Goal: Find contact information: Find contact information

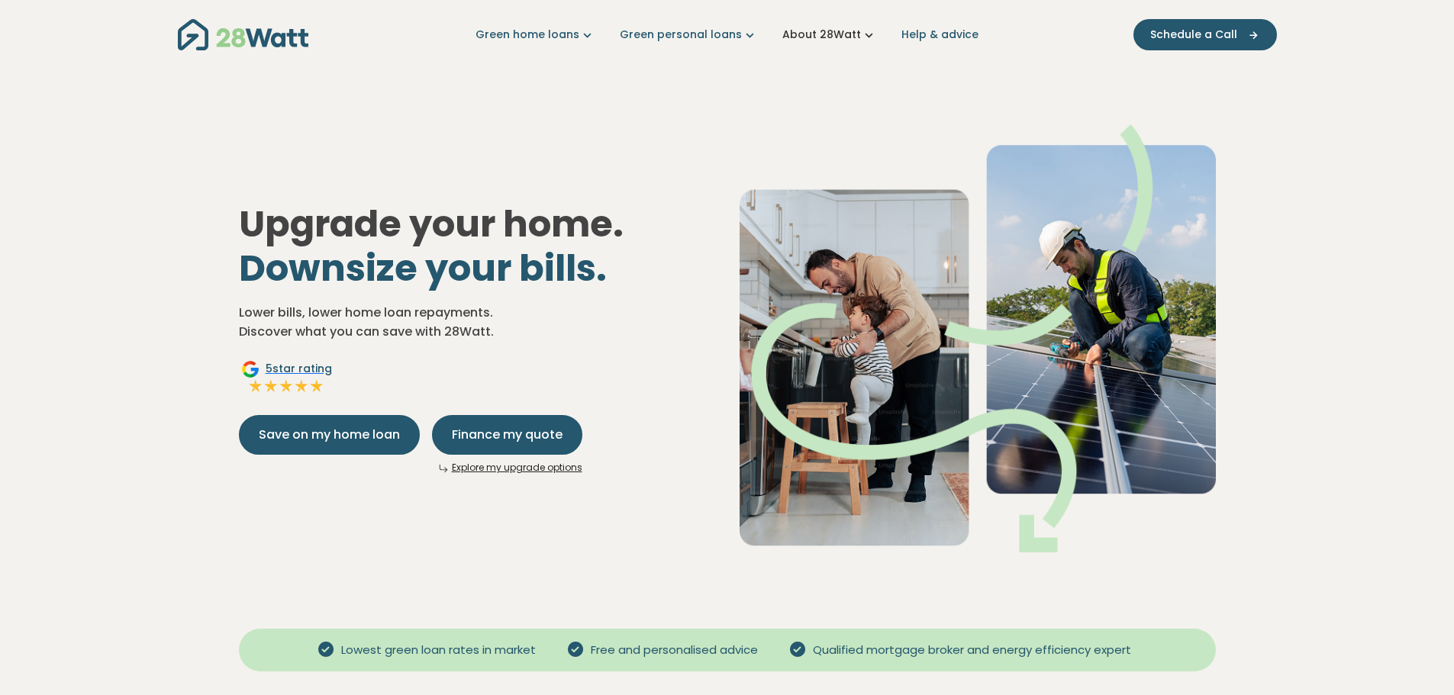
click at [823, 40] on link "About 28Watt" at bounding box center [829, 35] width 95 height 16
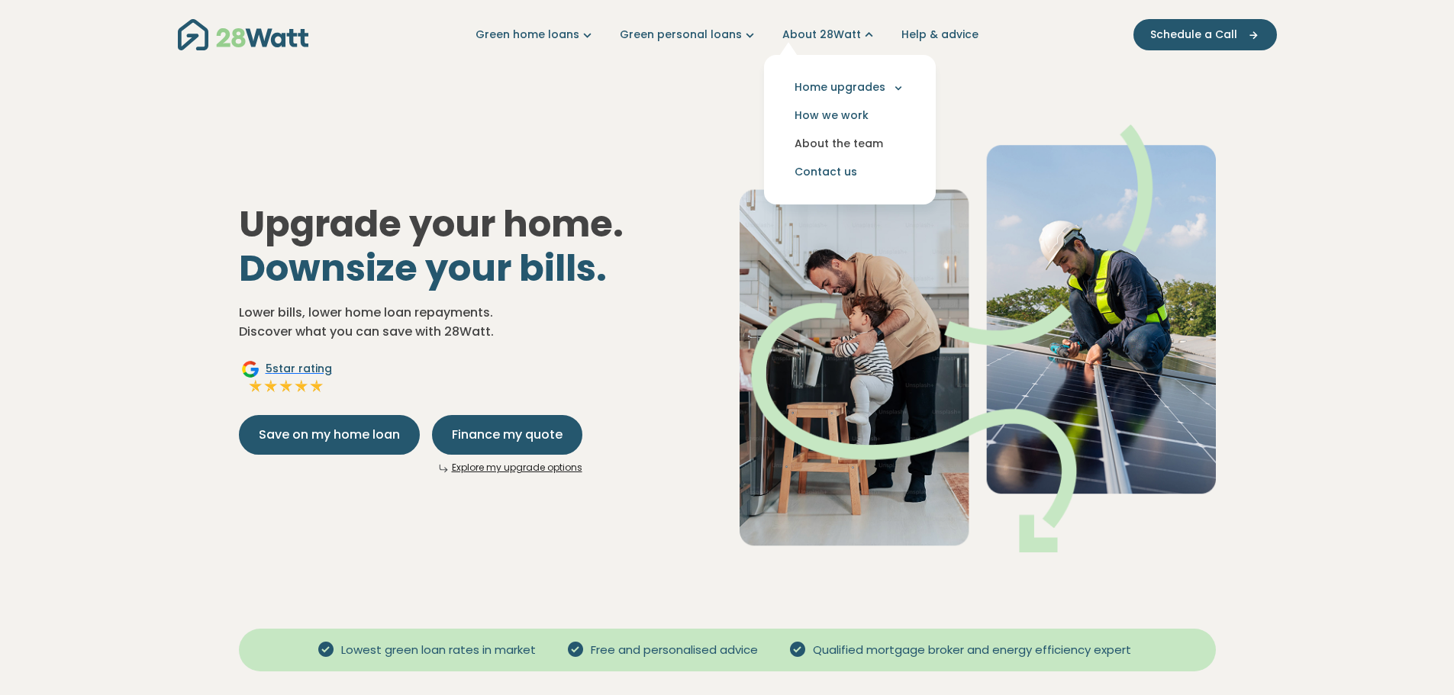
click at [835, 144] on link "About the team" at bounding box center [849, 144] width 147 height 28
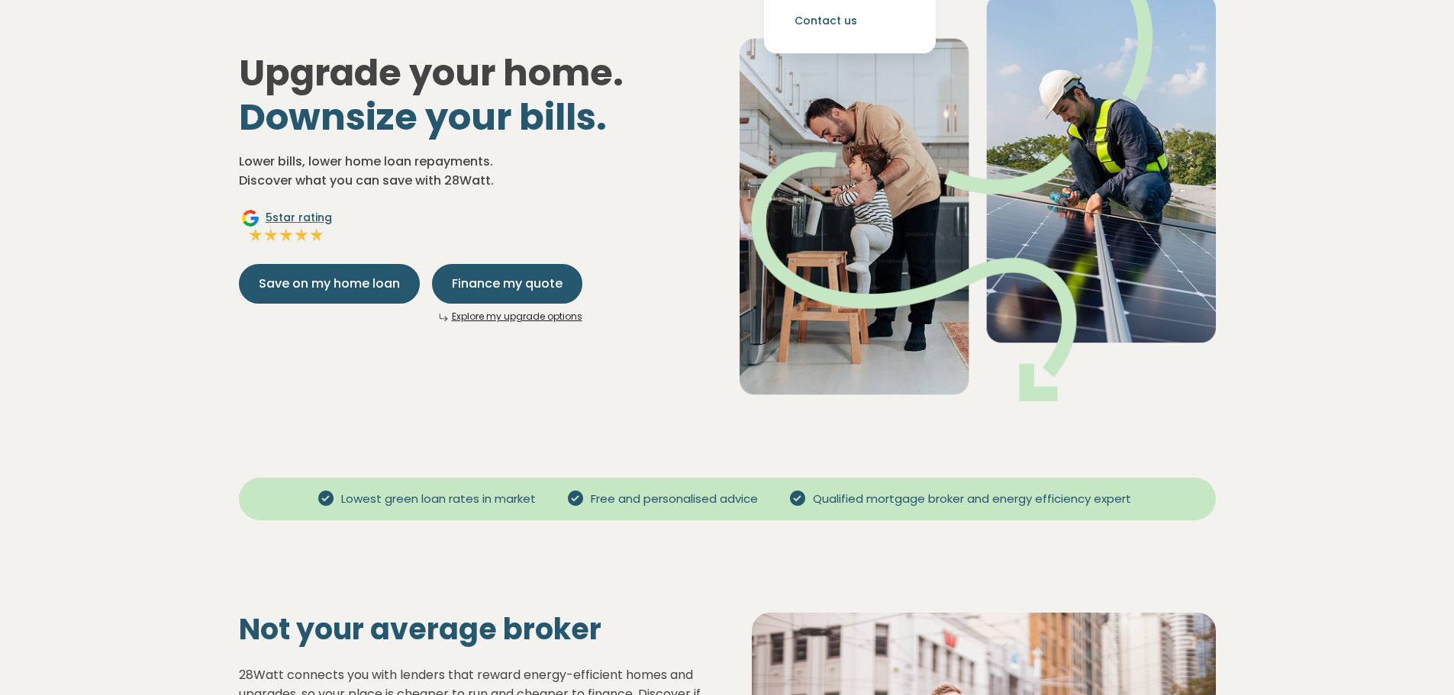
scroll to position [382, 0]
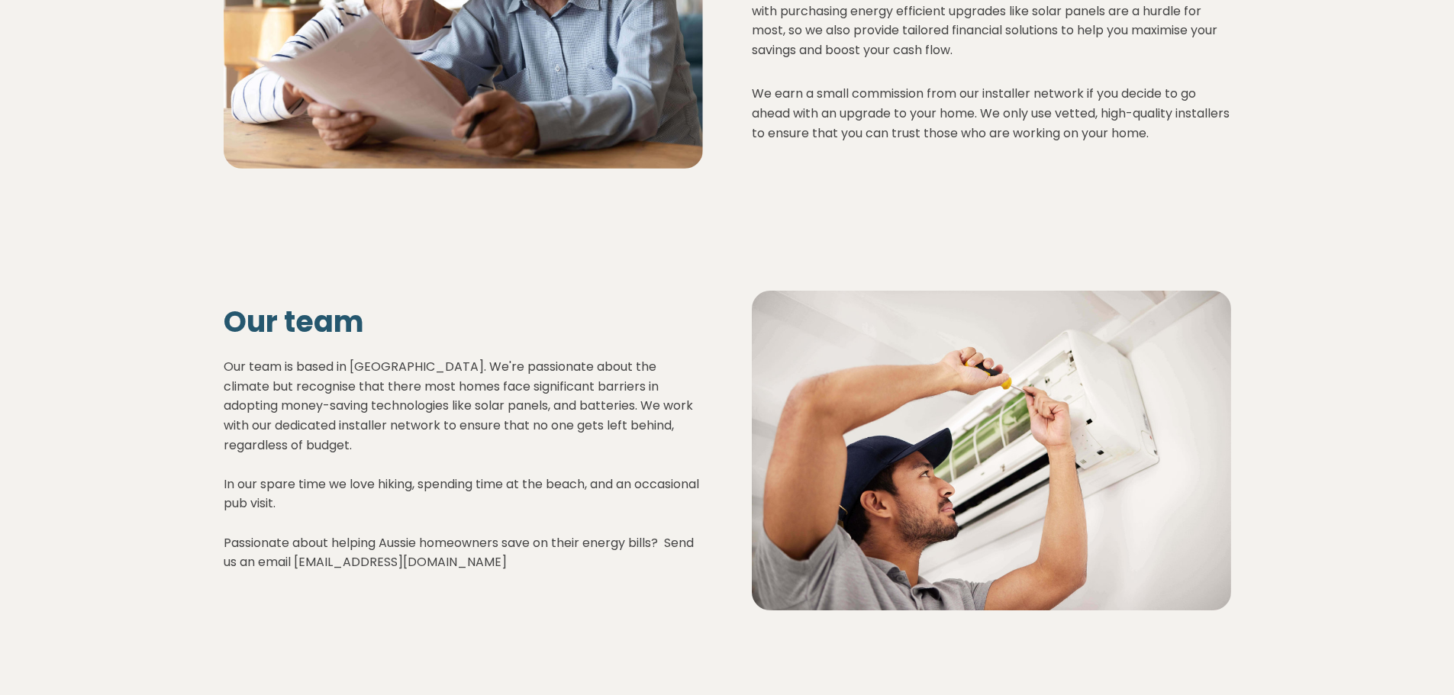
scroll to position [2058, 0]
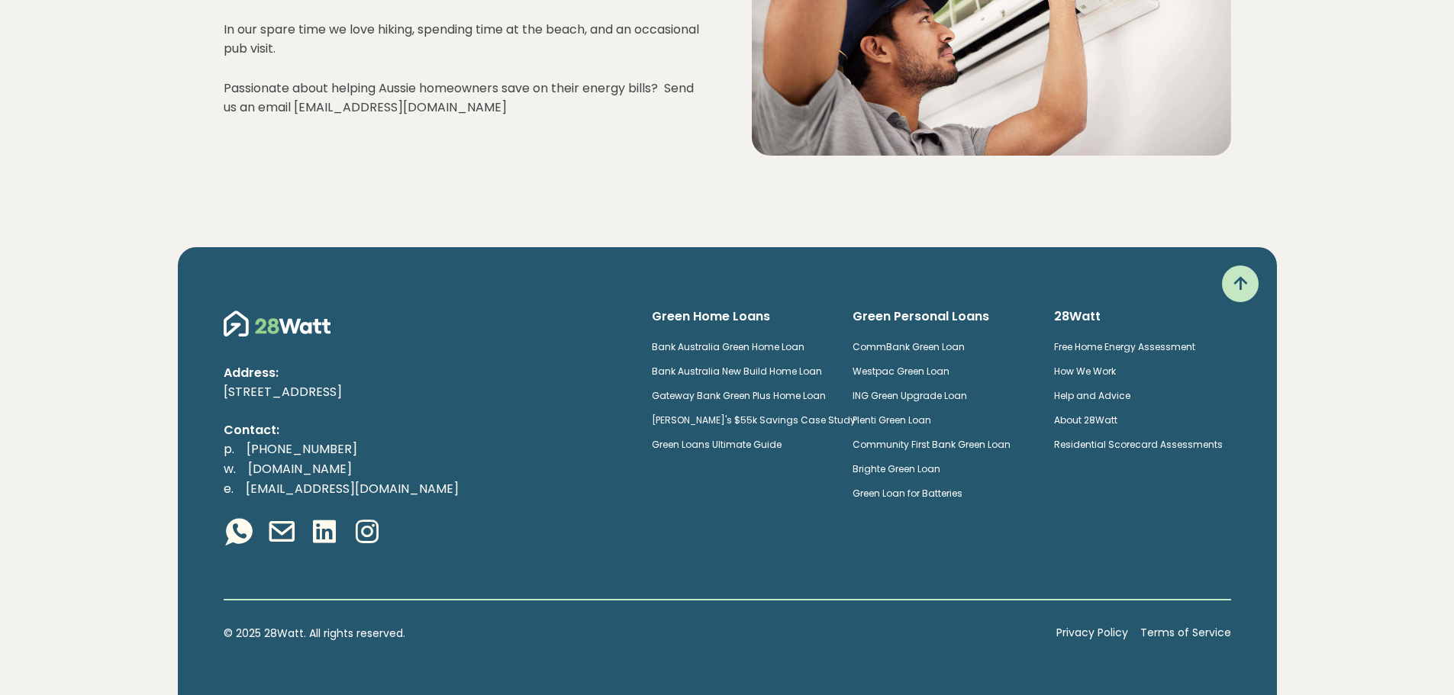
drag, startPoint x: 214, startPoint y: 382, endPoint x: 498, endPoint y: 389, distance: 283.3
click at [498, 389] on div "Address: 4-12 Buckland Street, Chippendale 2008, NSW Contact: p. (02) 5850 4897…" at bounding box center [425, 429] width 428 height 243
copy p "[STREET_ADDRESS]"
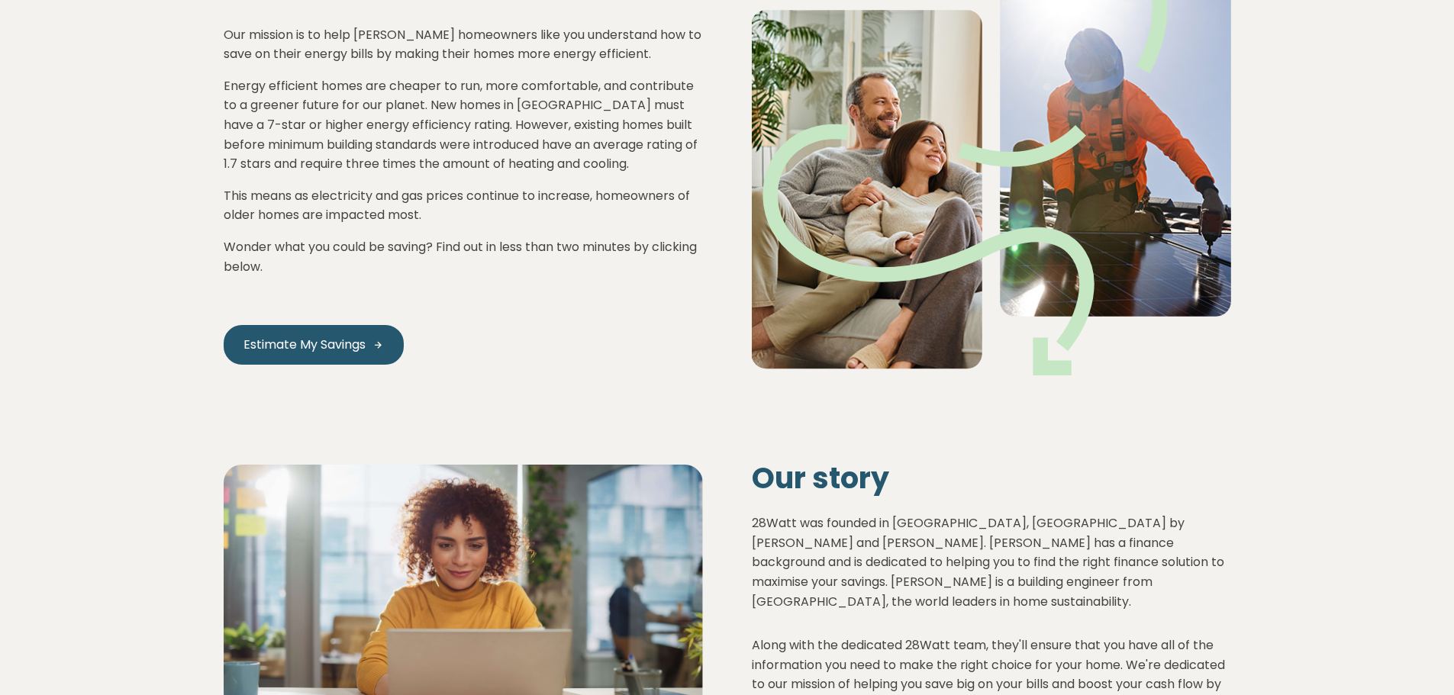
scroll to position [0, 0]
